Goal: Information Seeking & Learning: Learn about a topic

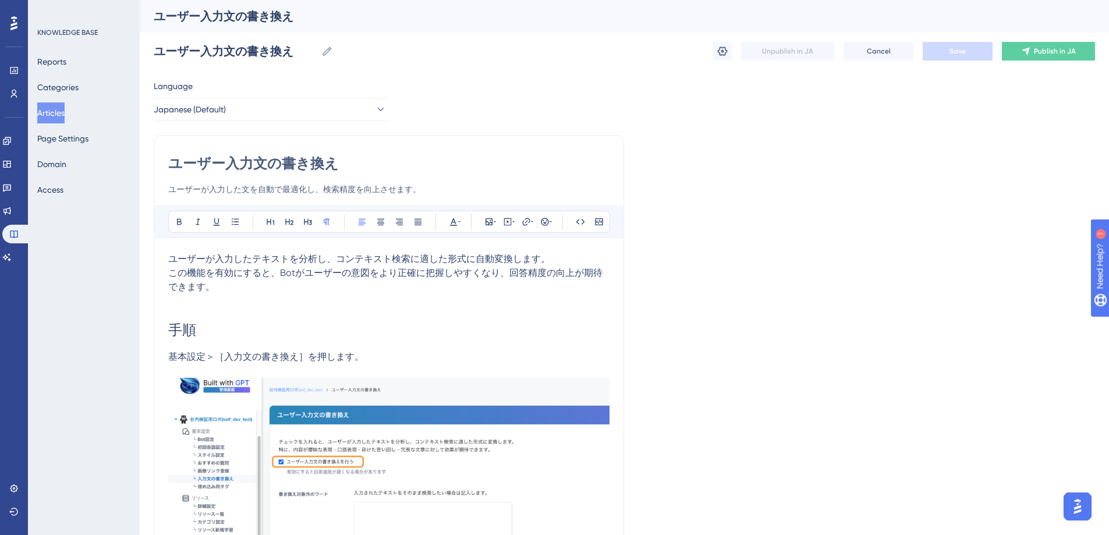
click at [65, 118] on button "Articles" at bounding box center [50, 112] width 27 height 21
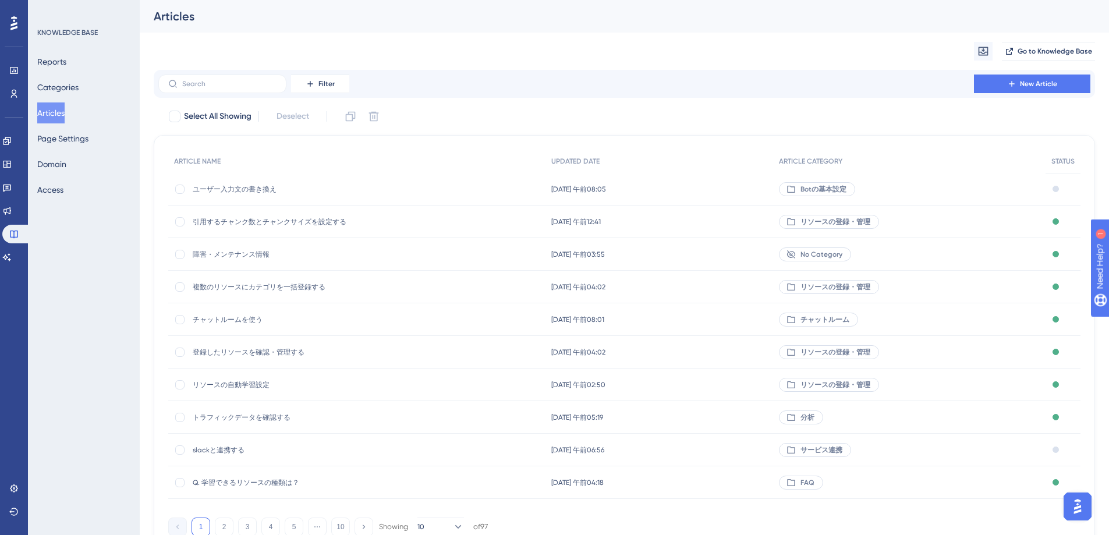
click at [287, 191] on span "ユーザー入力文の書き換え" at bounding box center [286, 189] width 186 height 9
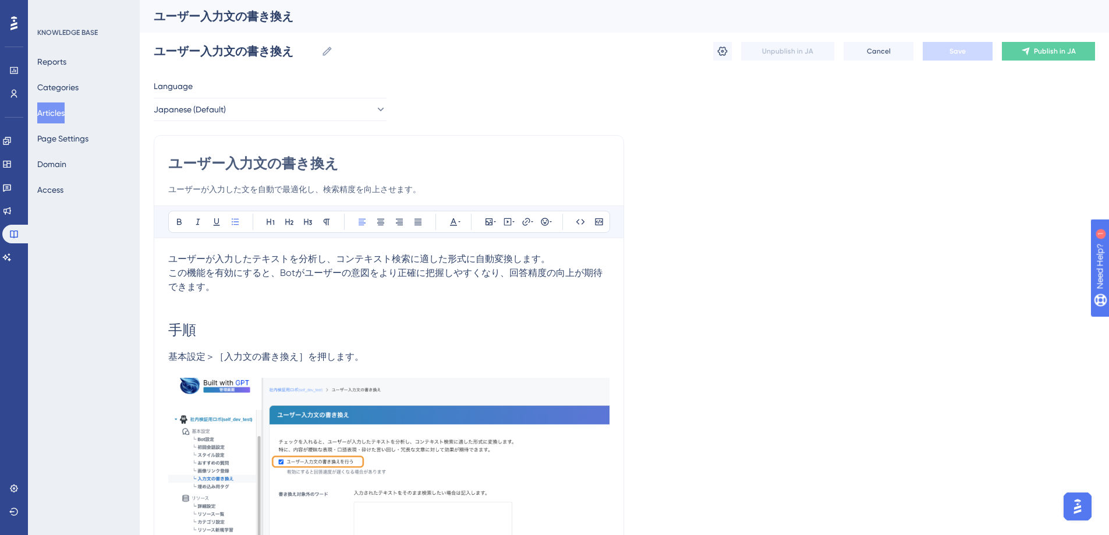
scroll to position [385, 0]
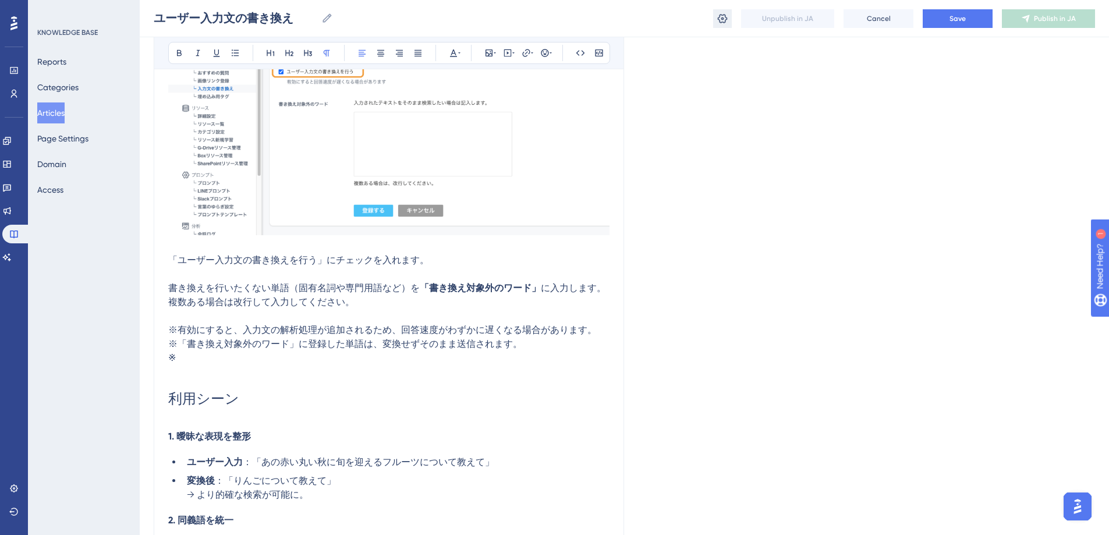
click at [726, 24] on button at bounding box center [722, 18] width 19 height 19
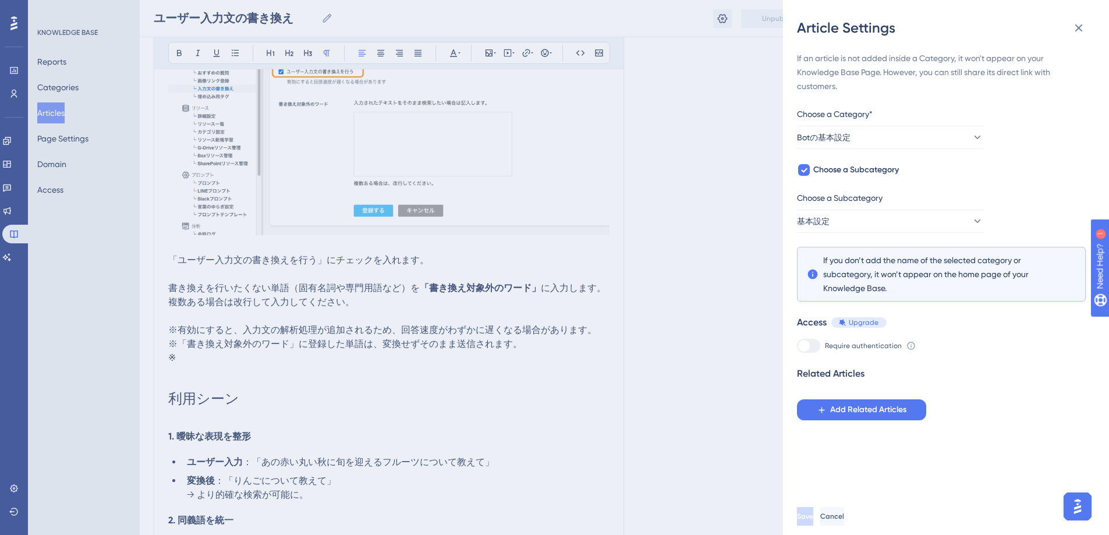
scroll to position [385, 9]
